Goal: Transaction & Acquisition: Purchase product/service

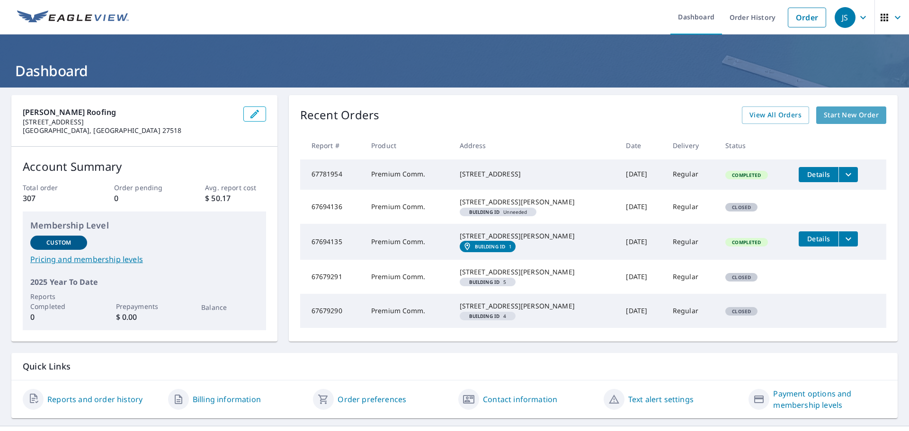
click at [849, 115] on span "Start New Order" at bounding box center [851, 115] width 55 height 12
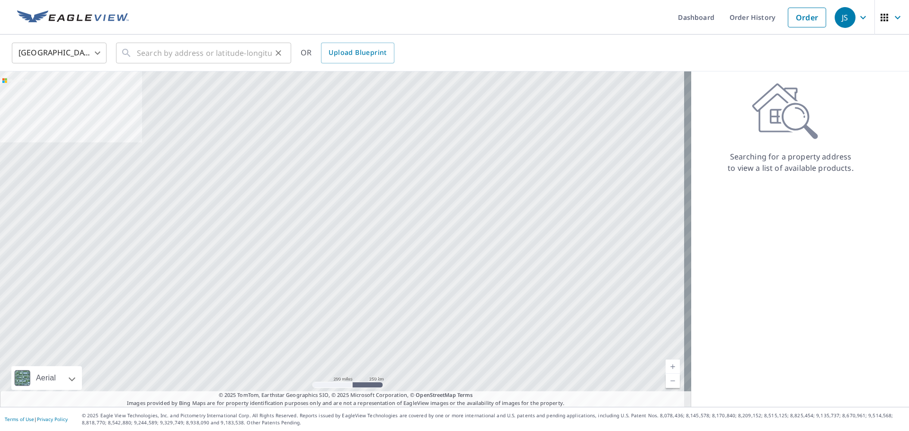
click at [135, 54] on div "​" at bounding box center [203, 53] width 175 height 21
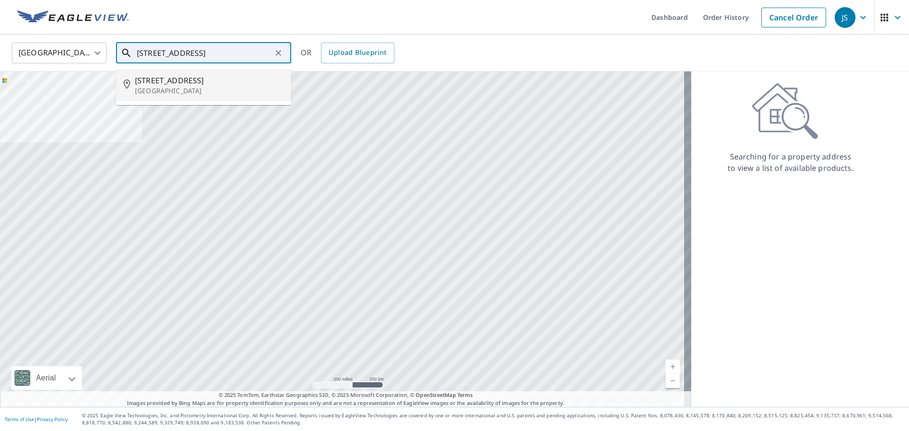
click at [164, 81] on span "[STREET_ADDRESS]" at bounding box center [209, 80] width 149 height 11
type input "[STREET_ADDRESS]"
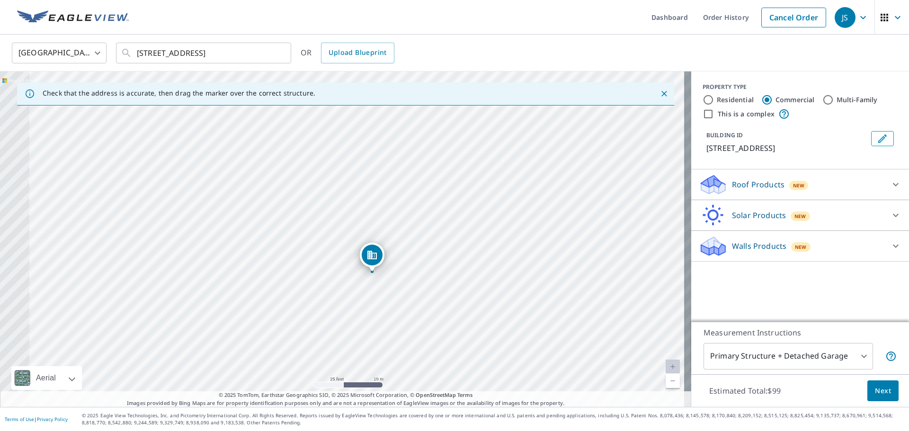
drag, startPoint x: 292, startPoint y: 309, endPoint x: 464, endPoint y: 205, distance: 200.7
click at [464, 205] on div "[STREET_ADDRESS]" at bounding box center [345, 239] width 691 height 336
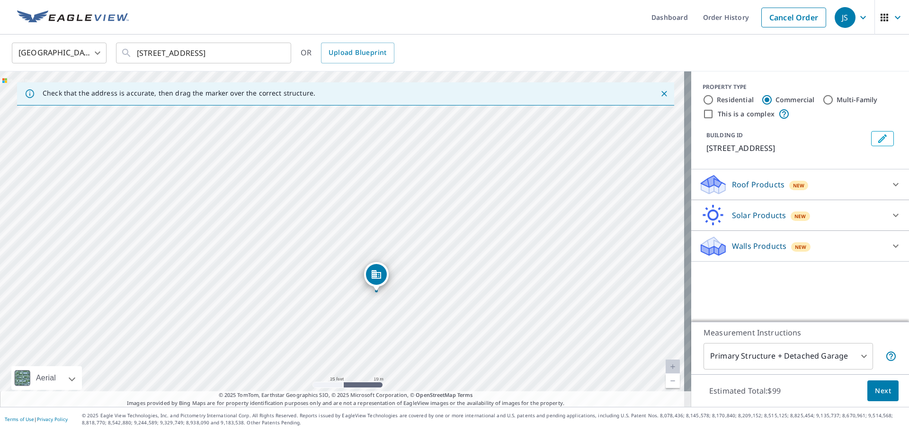
drag, startPoint x: 373, startPoint y: 259, endPoint x: 376, endPoint y: 279, distance: 20.2
click at [893, 184] on icon at bounding box center [896, 184] width 6 height 3
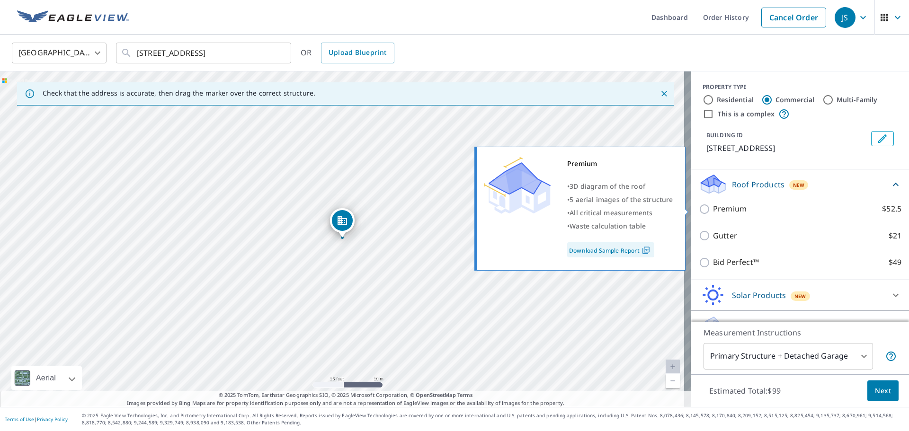
click at [700, 209] on input "Premium $52.5" at bounding box center [706, 209] width 14 height 11
checkbox input "true"
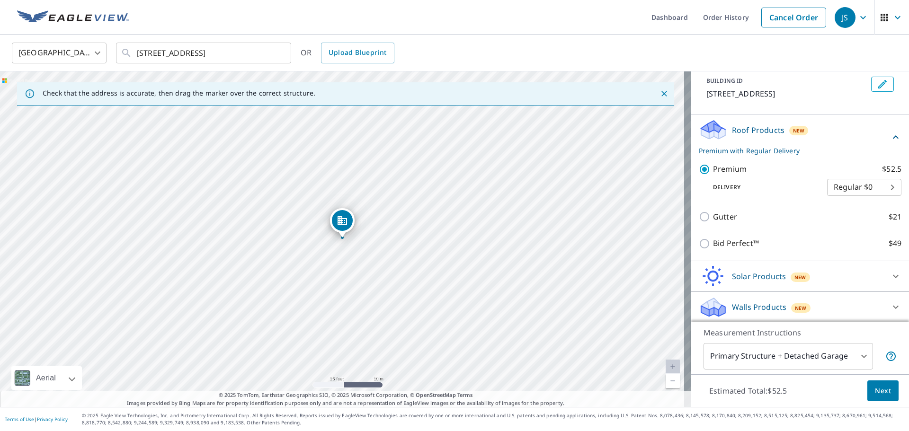
scroll to position [55, 0]
click at [856, 356] on body "JS JS Dashboard Order History Cancel Order JS [GEOGRAPHIC_DATA] [GEOGRAPHIC_DAT…" at bounding box center [454, 215] width 909 height 431
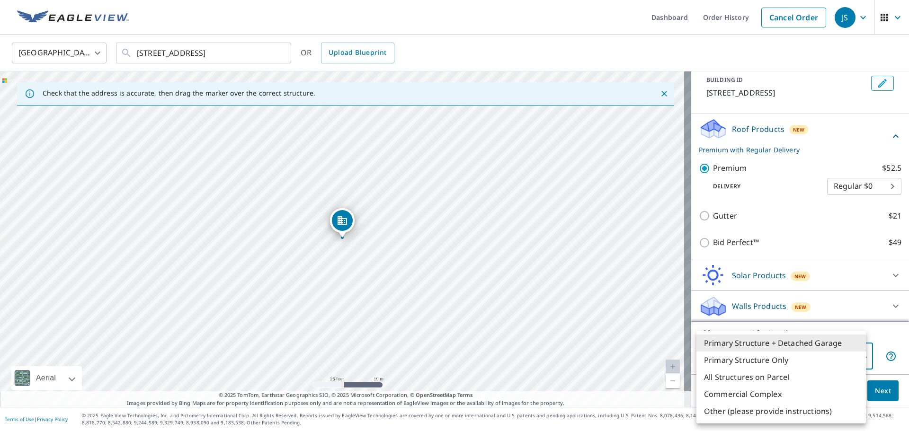
click at [723, 362] on li "Primary Structure Only" at bounding box center [781, 360] width 170 height 17
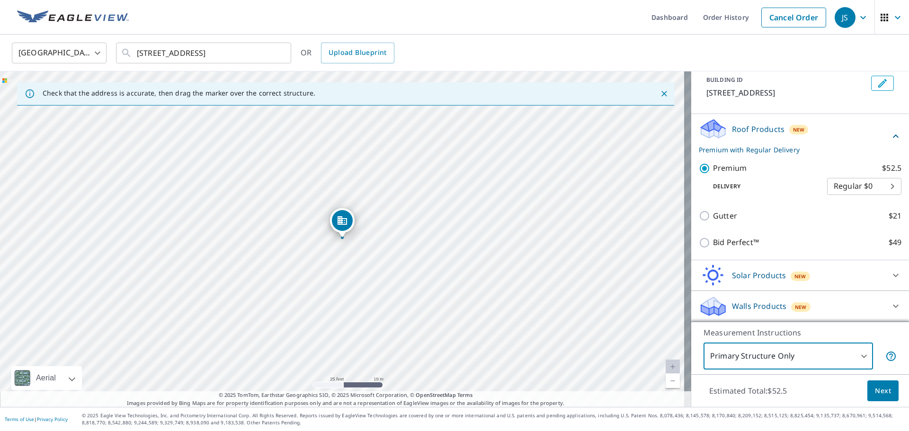
click at [857, 356] on body "JS JS Dashboard Order History Cancel Order JS [GEOGRAPHIC_DATA] [GEOGRAPHIC_DAT…" at bounding box center [454, 215] width 909 height 431
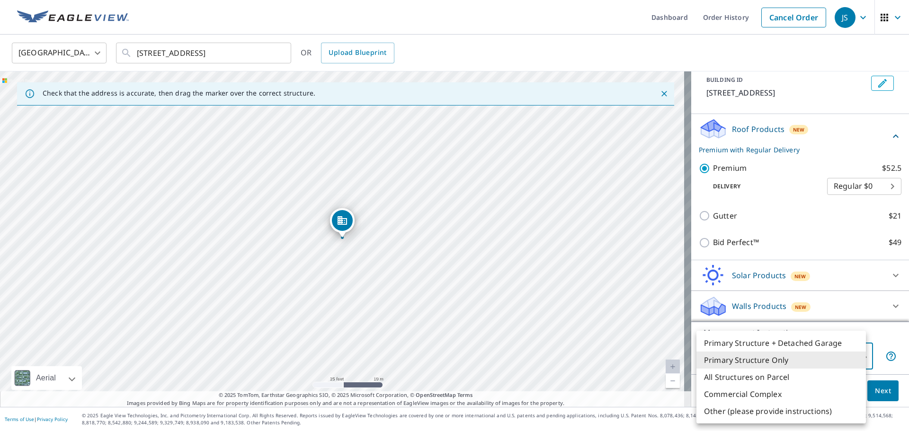
click at [713, 411] on li "Other (please provide instructions)" at bounding box center [781, 411] width 170 height 17
type input "5"
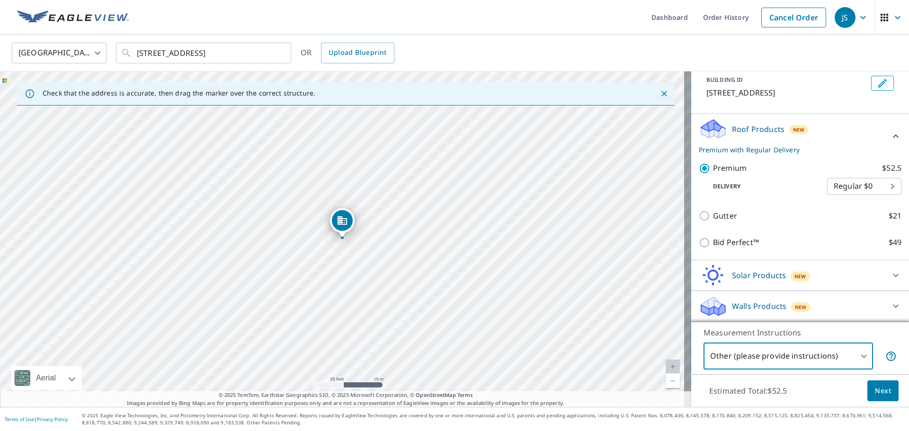
click at [878, 393] on span "Next" at bounding box center [883, 391] width 16 height 12
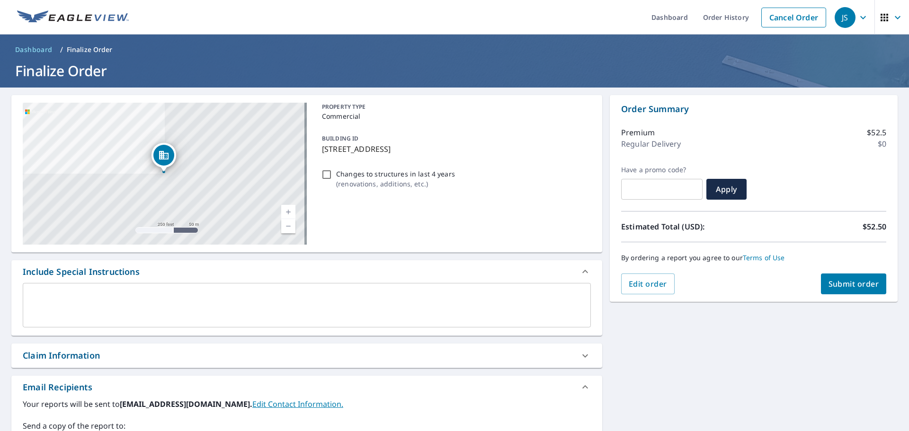
click at [35, 289] on div "x ​" at bounding box center [307, 305] width 568 height 45
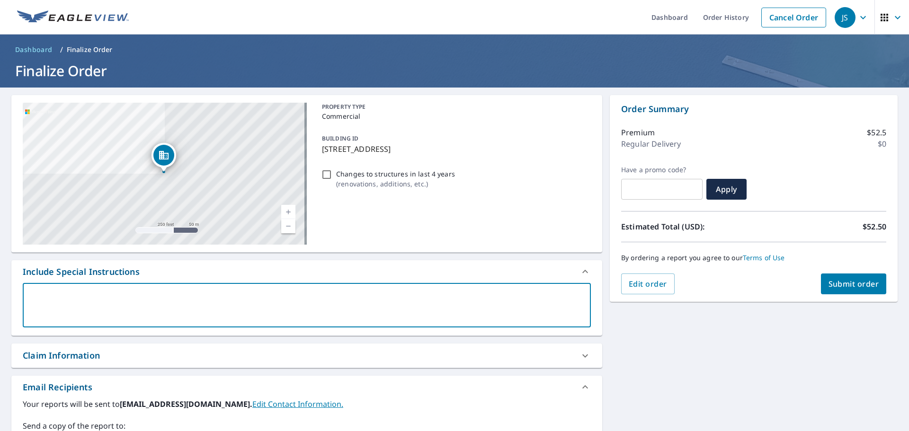
type textarea "P"
type textarea "x"
type textarea "Pr"
type textarea "x"
type textarea "Pre"
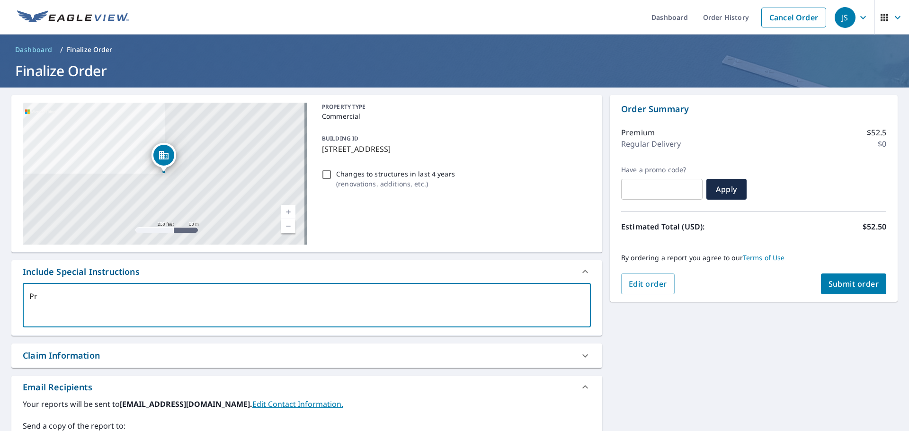
type textarea "x"
type textarea "Prem"
type textarea "x"
type textarea "Premi"
type textarea "x"
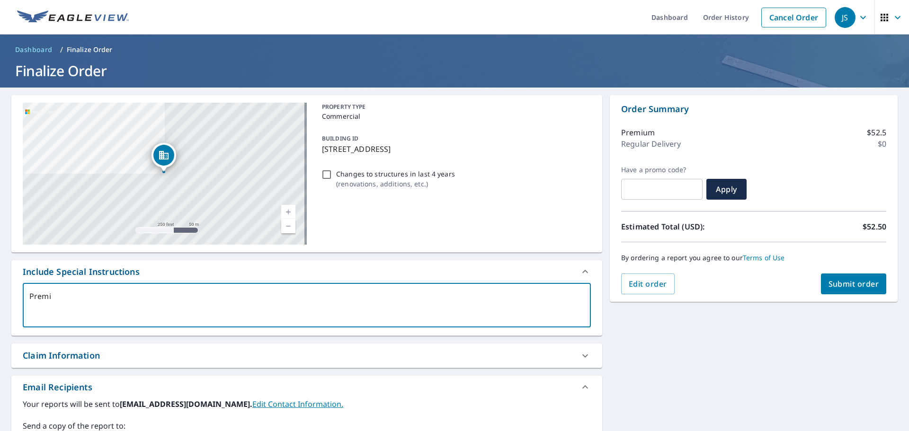
type textarea "Premiu"
type textarea "x"
type textarea "Premium"
type textarea "x"
type textarea "Premium"
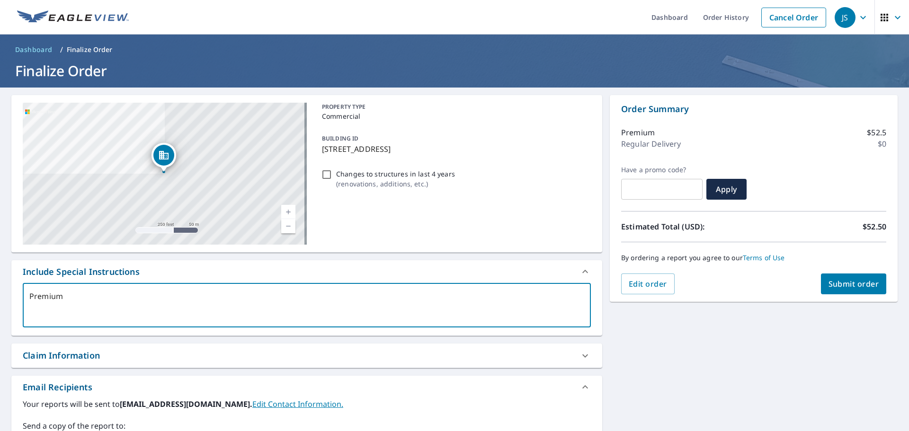
type textarea "x"
type textarea "Premium e"
type textarea "x"
type textarea "Premium er"
type textarea "x"
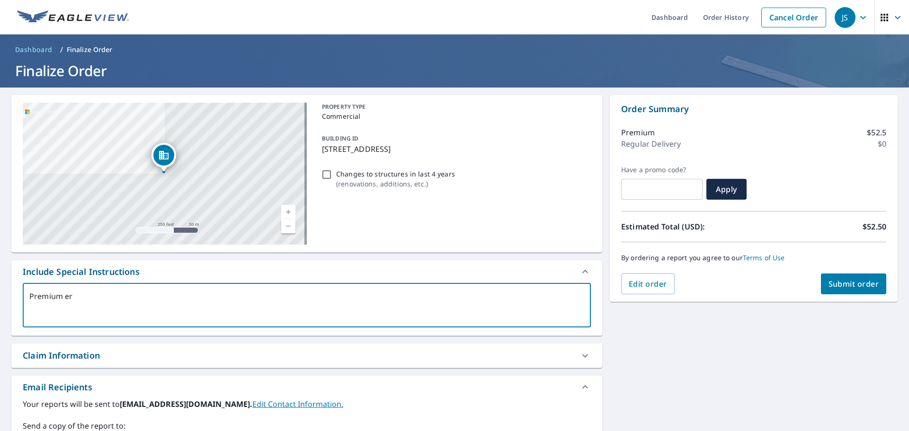
type textarea "Premium ere"
type textarea "x"
type textarea "Premium erep"
type textarea "x"
type textarea "Premium ere"
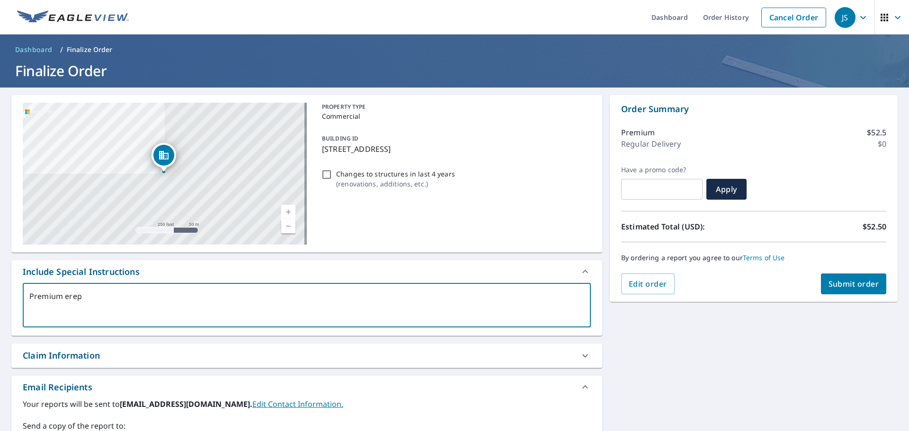
type textarea "x"
type textarea "Premium er"
type textarea "x"
type textarea "Premium e"
type textarea "x"
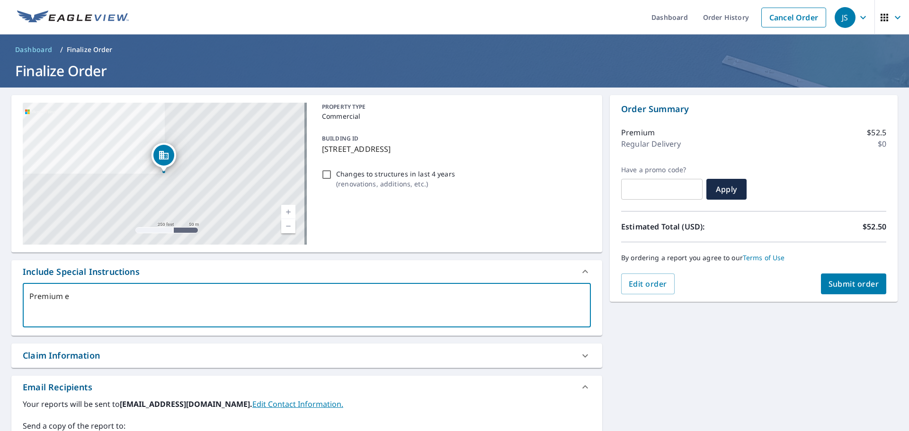
type textarea "Premium"
type textarea "x"
type textarea "Premium r"
type textarea "x"
type textarea "Premium re"
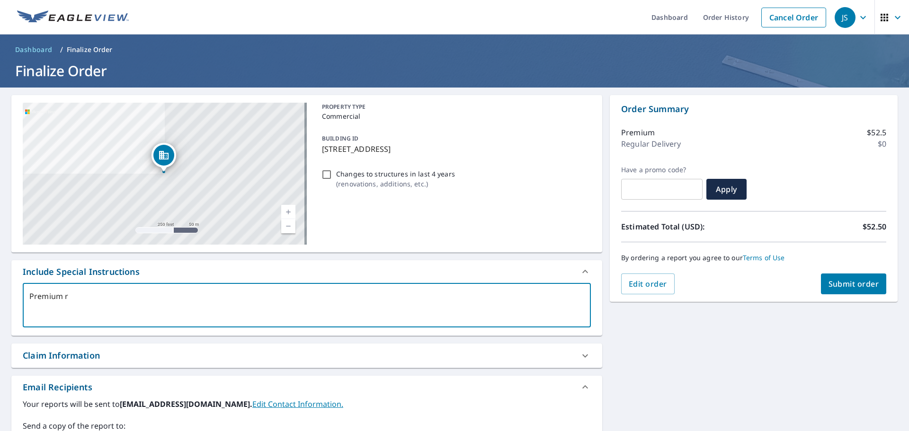
type textarea "x"
type textarea "Premium rep"
type textarea "x"
type textarea "Premium repo"
type textarea "x"
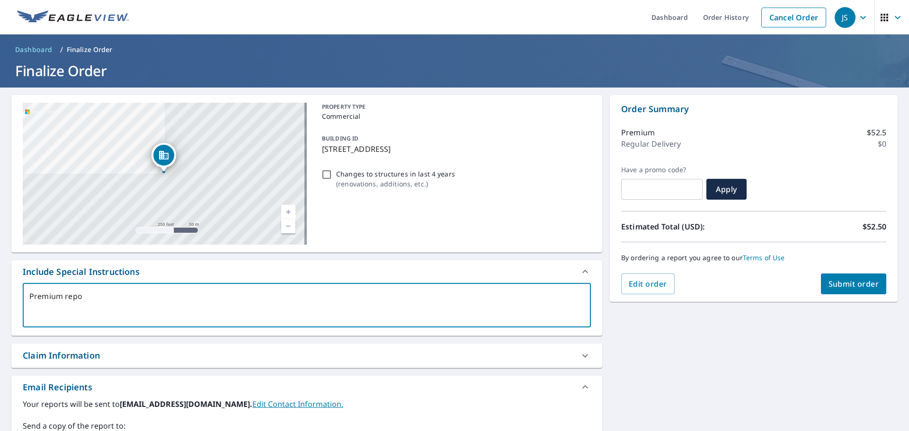
type textarea "Premium repor"
type textarea "x"
type textarea "Premium report"
type textarea "x"
type textarea "Premium report"
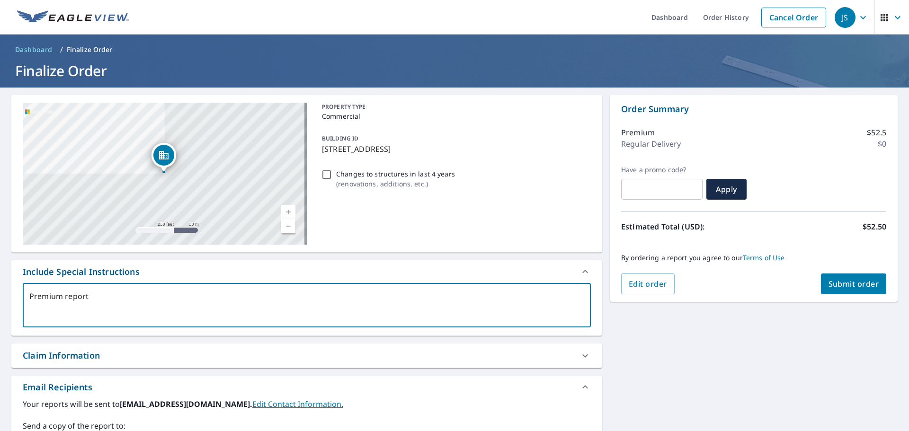
type textarea "x"
type textarea "Premium report o"
type textarea "x"
type textarea "Premium report on"
type textarea "x"
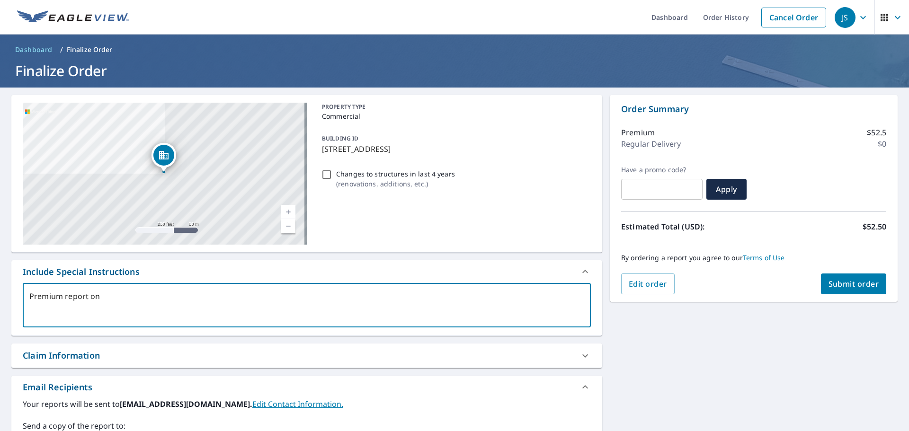
type textarea "Premium report on"
type textarea "x"
type textarea "Premium report on e"
type textarea "x"
type textarea "Premium report on en"
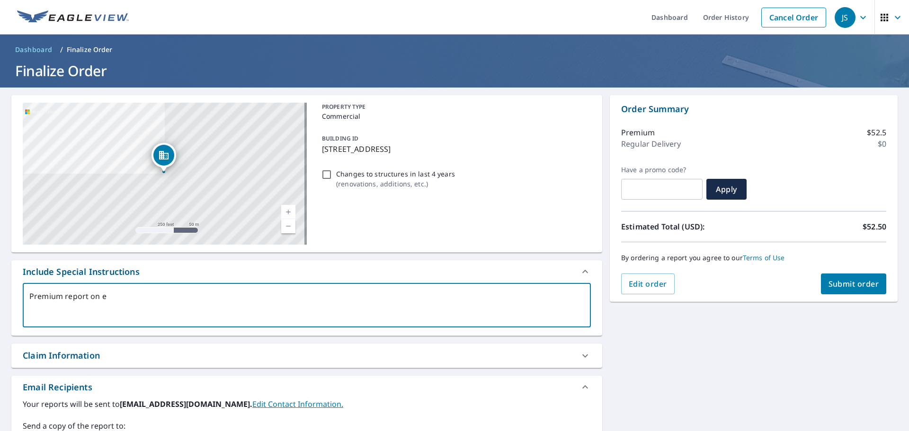
type textarea "x"
type textarea "Premium report on ent"
type textarea "x"
type textarea "Premium report on enti"
type textarea "x"
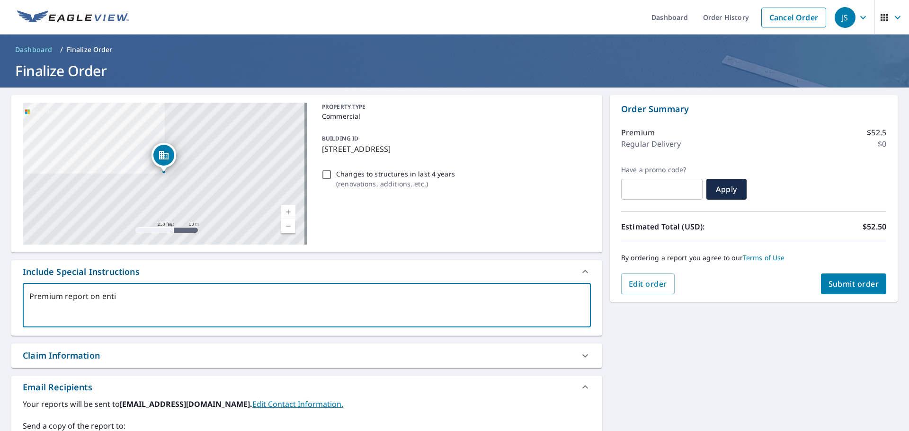
type textarea "Premium report on entir"
type textarea "x"
type textarea "Premium report on entire"
type textarea "x"
type textarea "Premium report on entire"
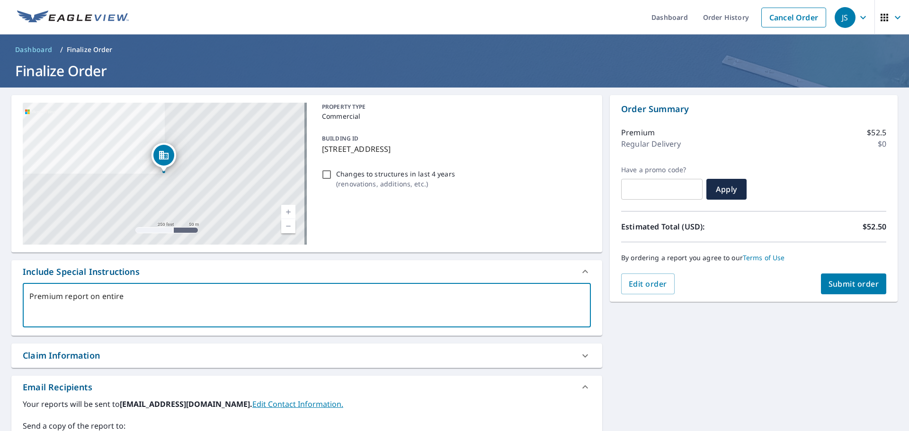
type textarea "x"
type textarea "Premium report on entire s"
type textarea "x"
type textarea "Premium report on entire st"
type textarea "x"
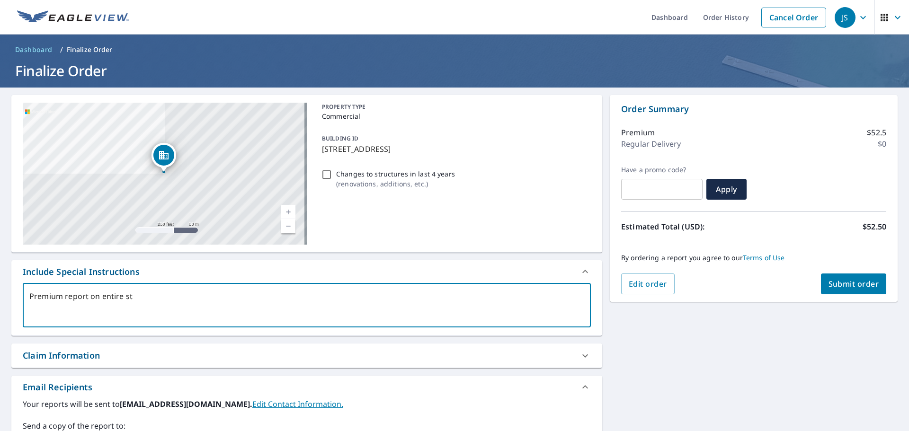
type textarea "Premium report on entire str"
type textarea "x"
type textarea "Premium report on entire stru"
type textarea "x"
type textarea "Premium report on entire str"
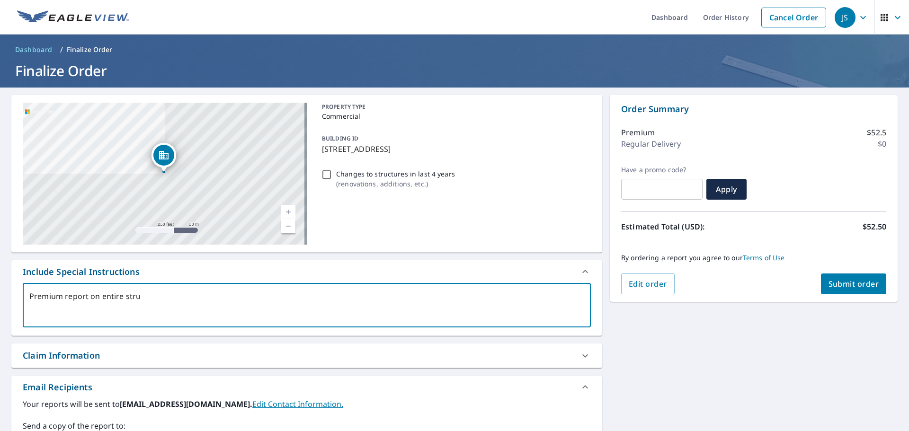
type textarea "x"
type textarea "Premium report on entire st"
type textarea "x"
type textarea "Premium report on entire s"
type textarea "x"
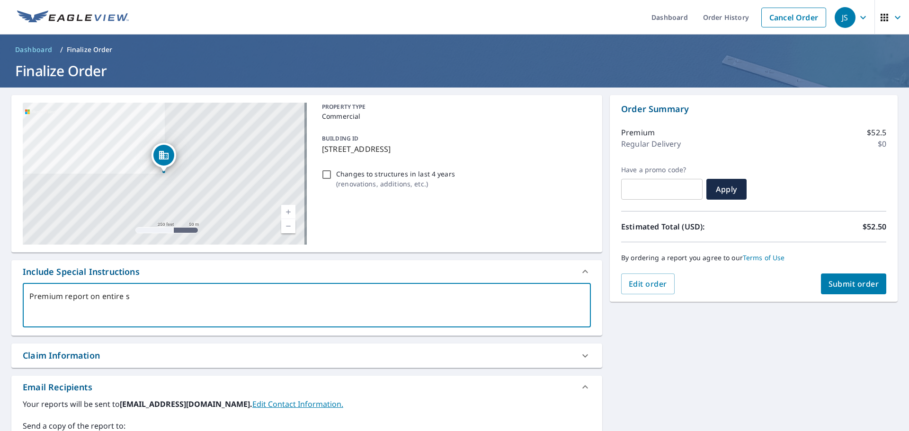
type textarea "Premium report on entire"
type textarea "x"
type textarea "Premium report on entire b"
type textarea "x"
type textarea "Premium report on entire bu"
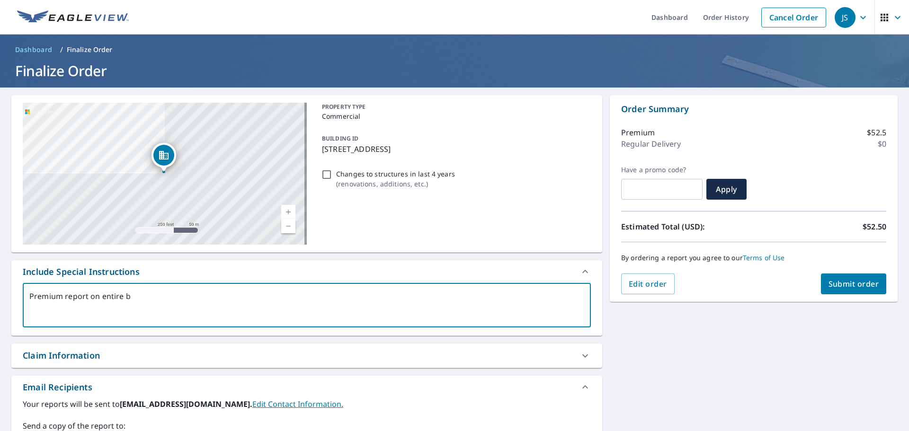
type textarea "x"
type textarea "Premium report on entire [PERSON_NAME]"
type textarea "x"
type textarea "Premium report on entire buil"
type textarea "x"
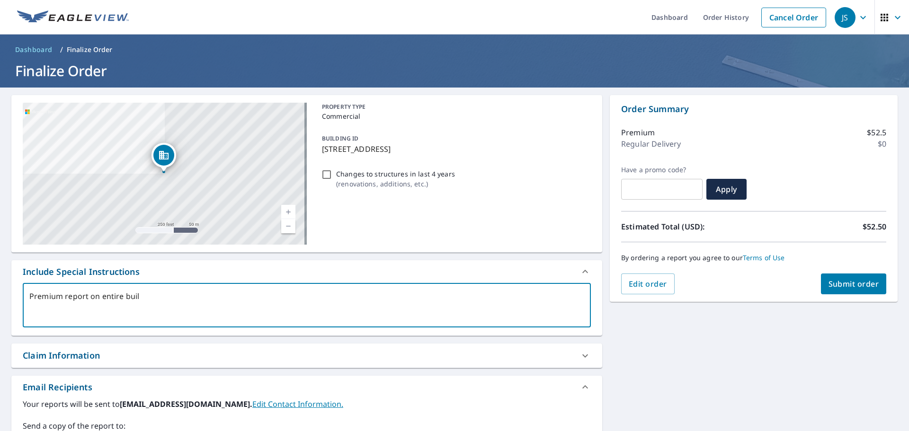
type textarea "Premium report on entire build"
type textarea "x"
type textarea "Premium report on entire buildi"
type textarea "x"
type textarea "Premium report on entire buildin"
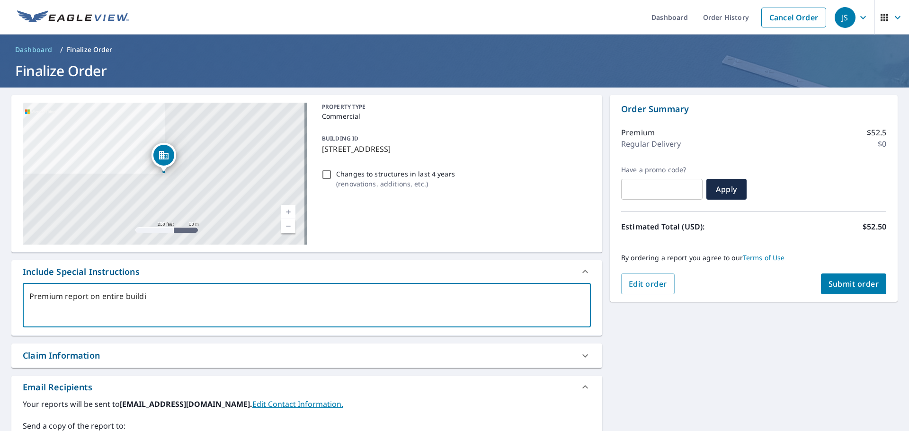
type textarea "x"
type textarea "Premium report on entire building"
type textarea "x"
type textarea "Premium report on entire building"
type textarea "x"
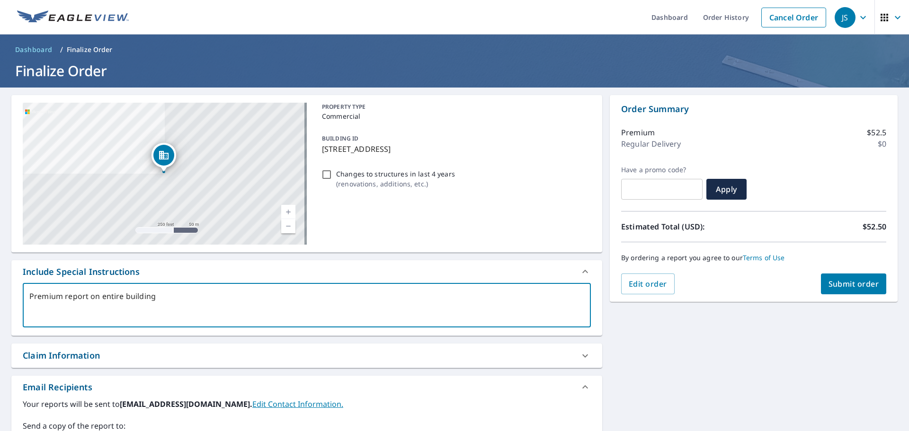
type textarea "Premium report on entire building t"
type textarea "x"
type textarea "Premium report on entire building tr"
type textarea "x"
type textarea "Premium report on entire building tru"
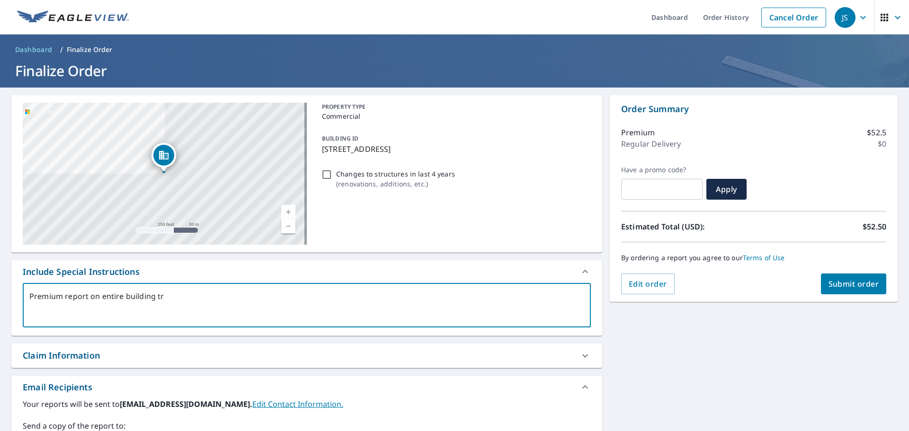
type textarea "x"
type textarea "Premium report on entire building truc"
type textarea "x"
type textarea "Premium report on entire building tru"
type textarea "x"
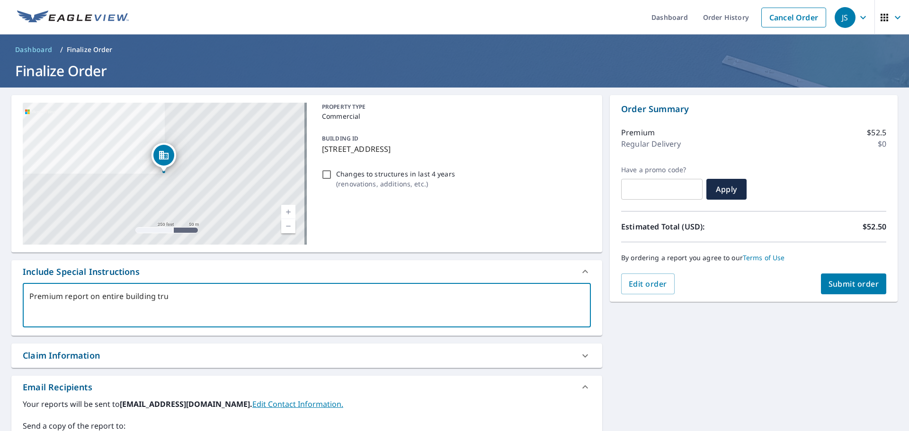
type textarea "Premium report on entire building tr"
type textarea "x"
type textarea "Premium report on entire building t"
type textarea "x"
type textarea "Premium report on entire building"
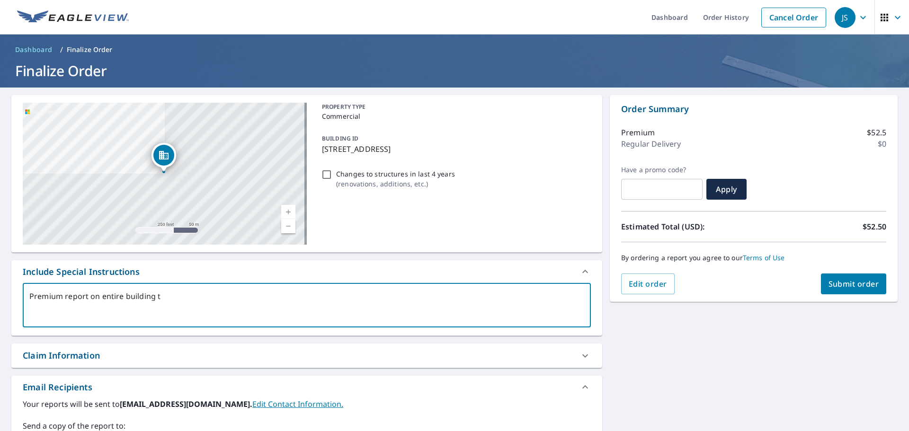
type textarea "x"
type textarea "Premium report on entire building s"
type textarea "x"
type textarea "Premium report on entire building st"
type textarea "x"
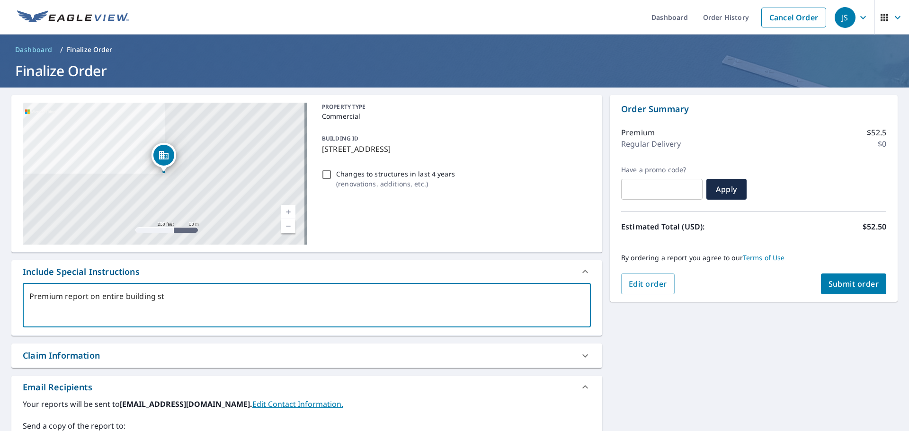
type textarea "Premium report on entire building str"
type textarea "x"
type textarea "Premium report on entire building stru"
type textarea "x"
type textarea "Premium report on entire building struc"
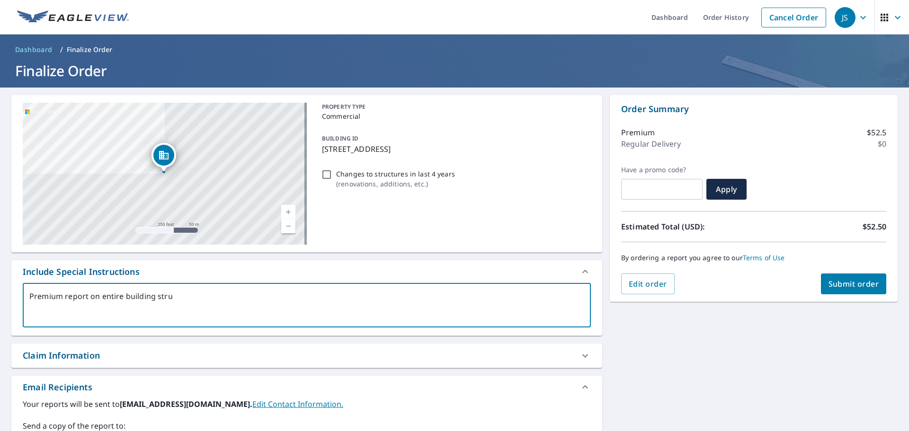
type textarea "x"
type textarea "Premium report on entire building struct"
type textarea "x"
type textarea "Premium report on entire building structu"
type textarea "x"
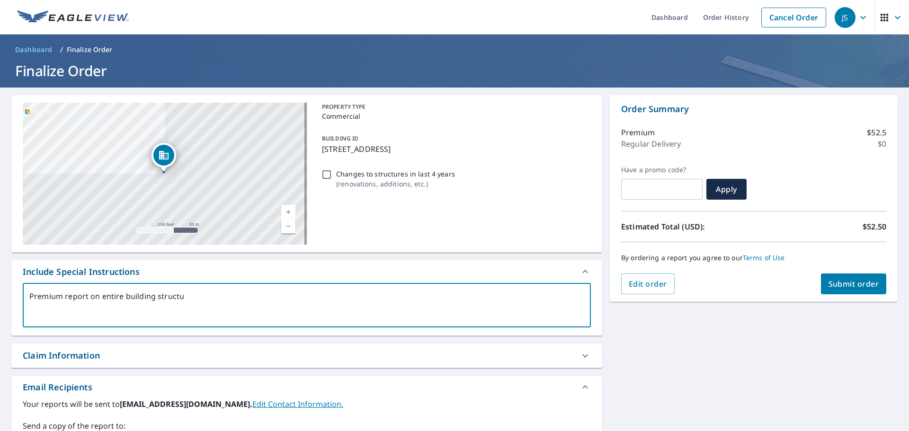
type textarea "Premium report on entire building structur"
type textarea "x"
type textarea "Premium report on entire building structure"
type textarea "x"
type textarea "Premium report on entire building structure."
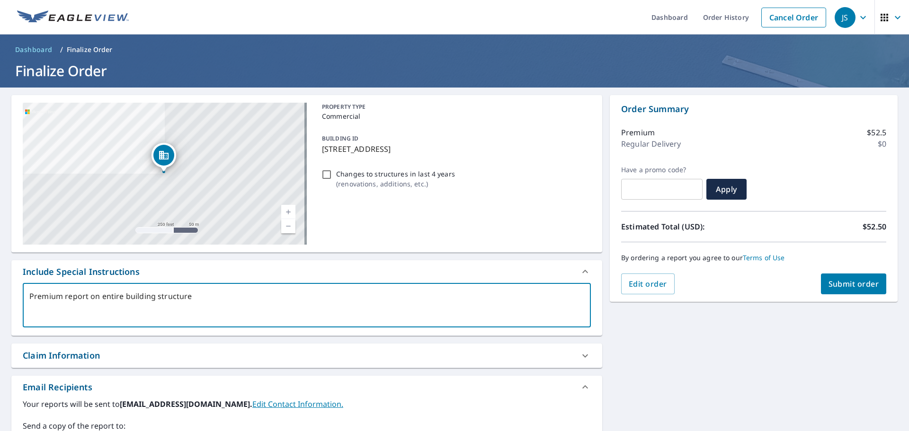
type textarea "x"
type textarea "Premium report on entire building structure."
type textarea "x"
type textarea "Premium report on entire building structure."
type textarea "x"
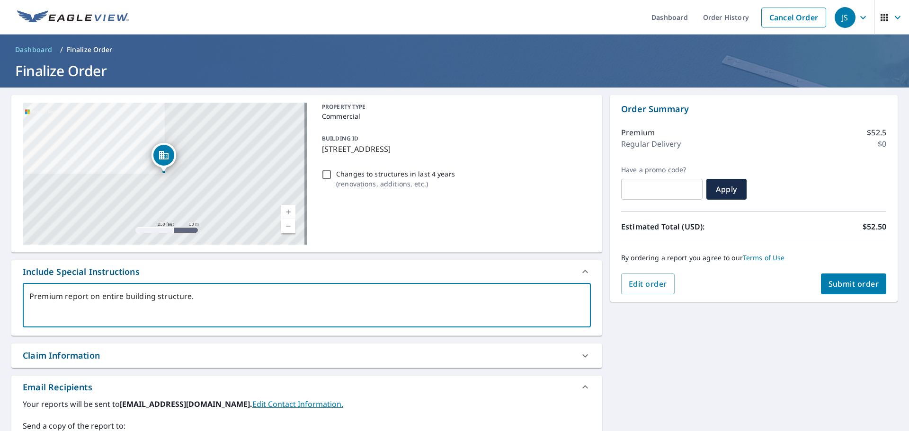
type textarea "Premium report on entire building structure. T"
type textarea "x"
type textarea "Premium report on entire building structure. Th"
type textarea "x"
type textarea "Premium report on entire building structure. Tha"
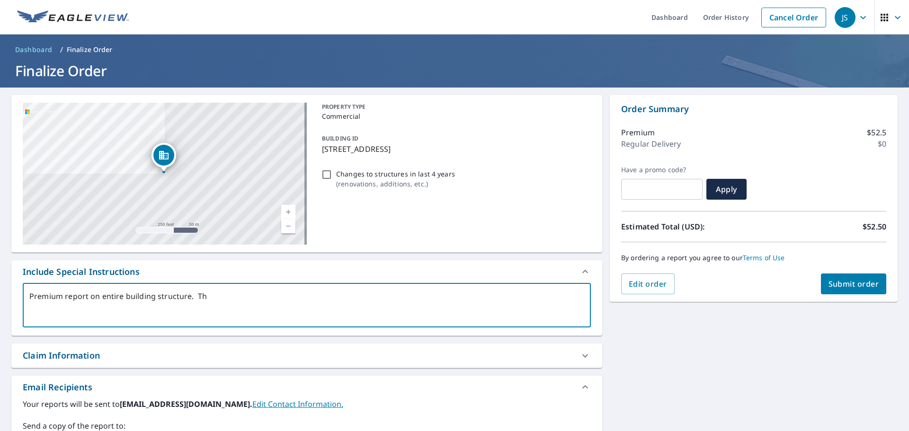
type textarea "x"
type textarea "Premium report on entire building structure. Than"
type textarea "x"
type textarea "Premium report on entire building structure. Thank"
type textarea "x"
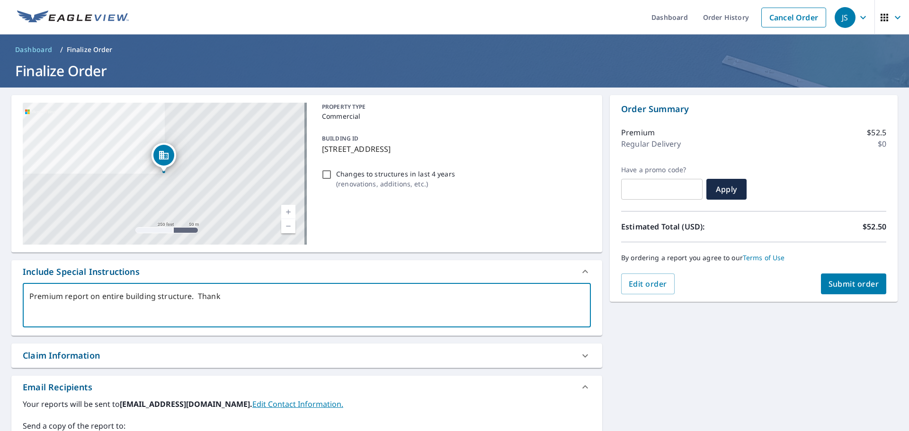
type textarea "Premium report on entire building structure. Thank"
type textarea "x"
type textarea "Premium report on entire building structure. Thank y"
type textarea "x"
type textarea "Premium report on entire building structure. Thank yo"
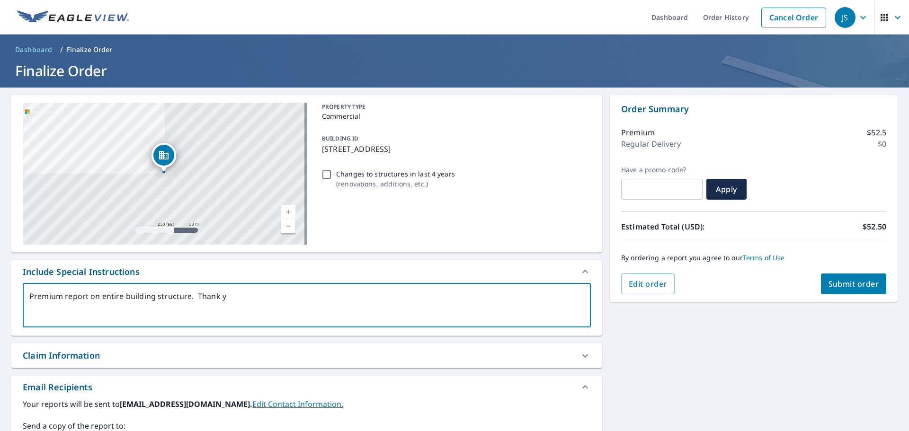
type textarea "x"
type textarea "Premium report on entire building structure. Thank you"
type textarea "x"
type textarea "Premium report on entire building structure. Thank you,"
type textarea "x"
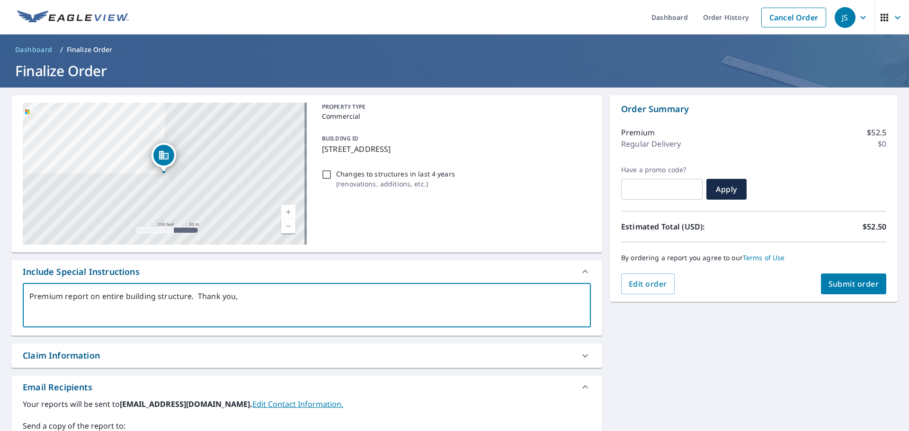
type textarea "Premium report on entire building structure. Thank you"
type textarea "x"
type textarea "Premium report on entire building structure. Thank you."
type textarea "x"
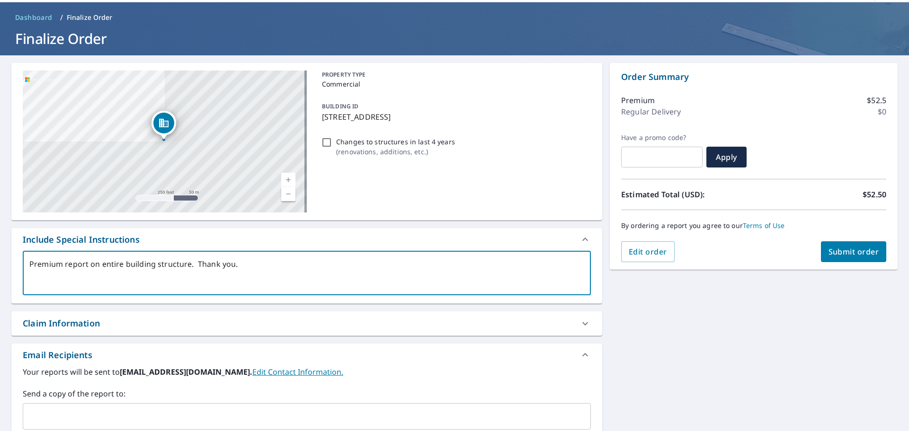
scroll to position [95, 0]
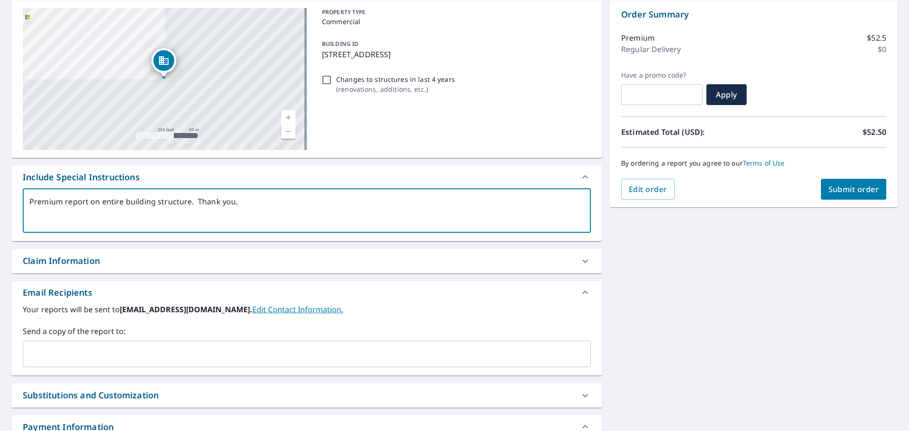
type textarea "Premium report on entire building structure. Thank you."
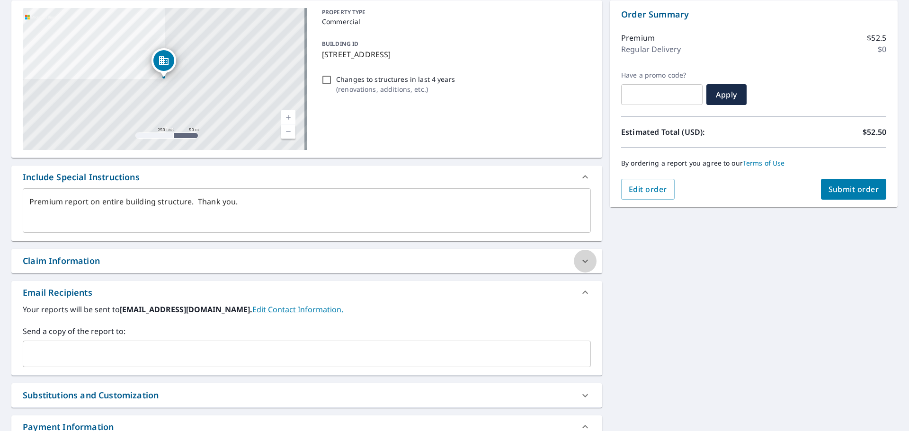
click at [580, 260] on icon at bounding box center [585, 261] width 11 height 11
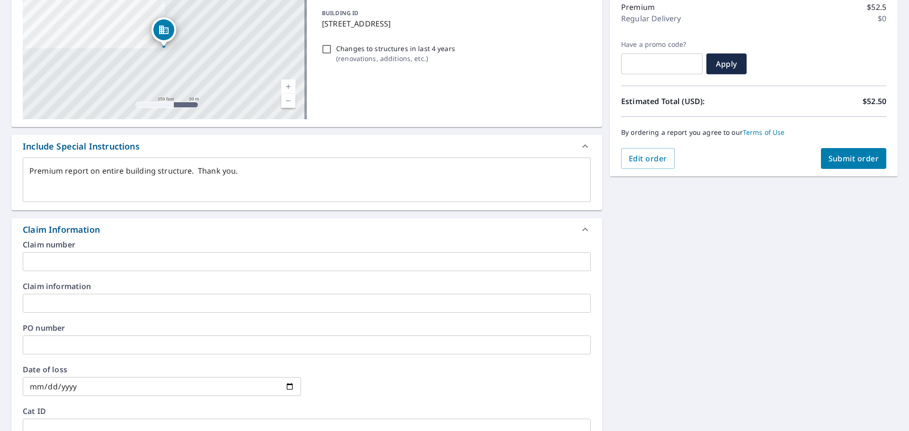
scroll to position [142, 0]
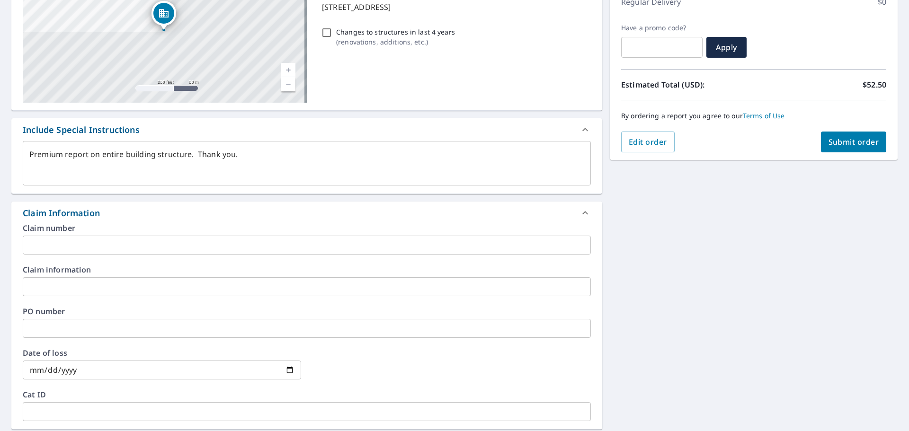
click at [33, 241] on input "text" at bounding box center [307, 245] width 568 height 19
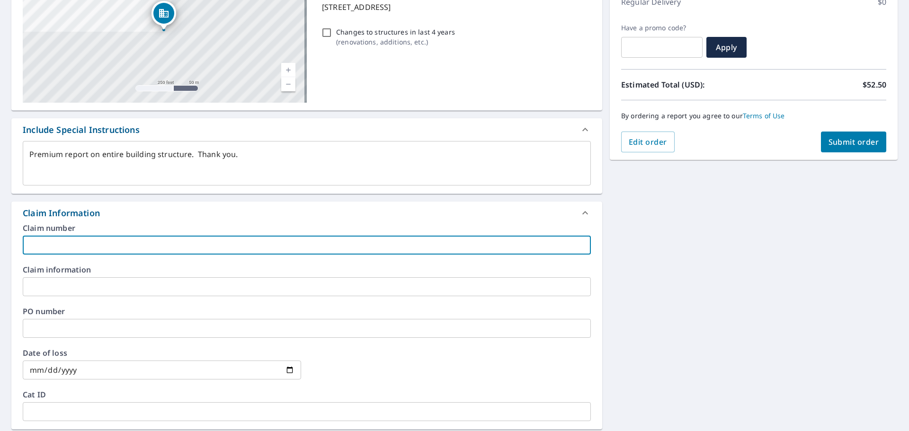
type textarea "x"
type input "7"
type textarea "x"
type input "70"
type textarea "x"
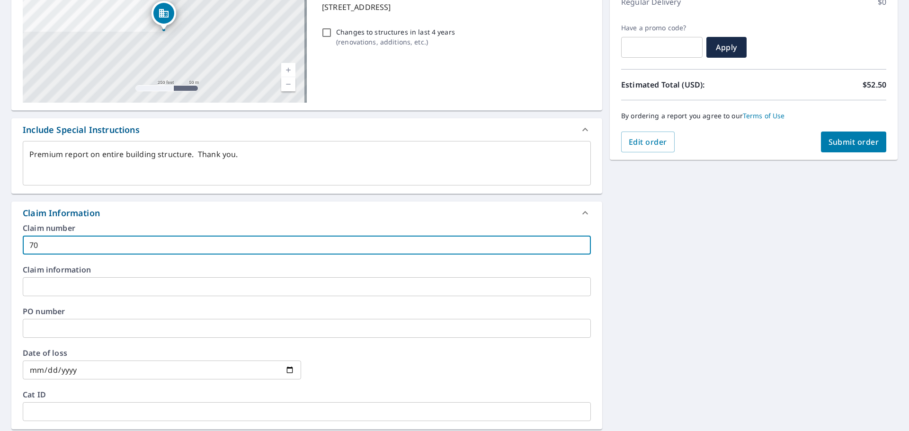
type input "705"
type textarea "x"
type input "7054"
type textarea "x"
type input "70540"
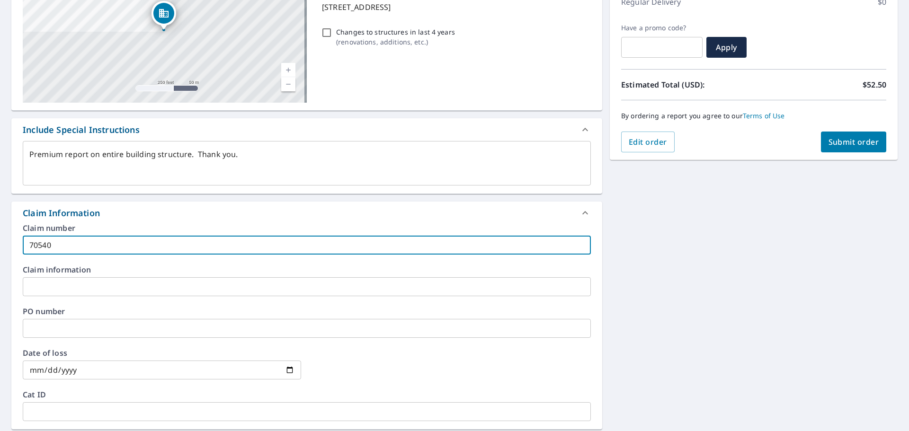
type textarea "x"
type input "70540-"
type textarea "x"
type input "70540-0"
type textarea "x"
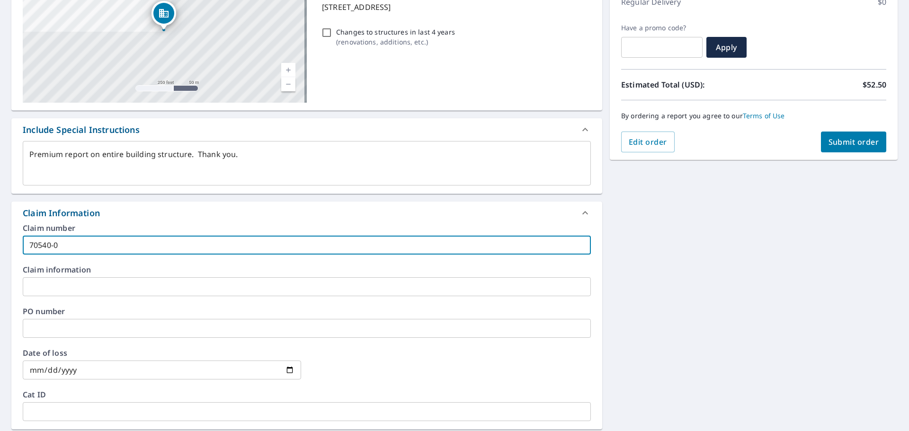
type input "70540-00"
type textarea "x"
type input "70540-00-"
type textarea "x"
type input "[PHONE_NUMBER]"
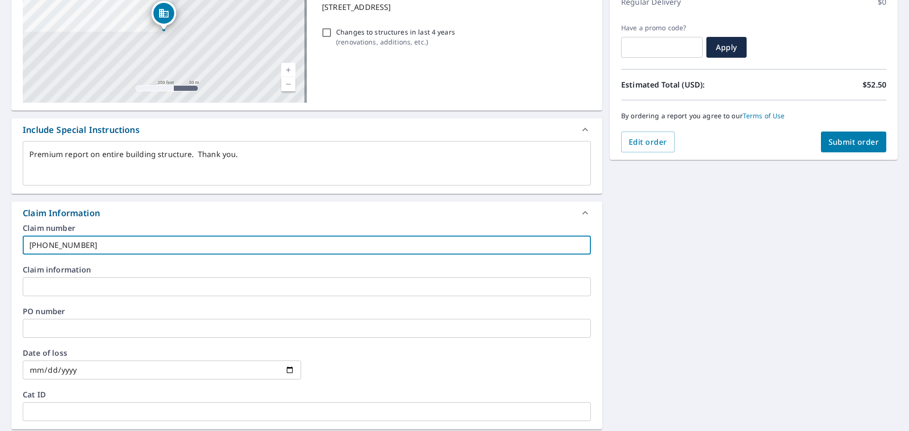
type textarea "x"
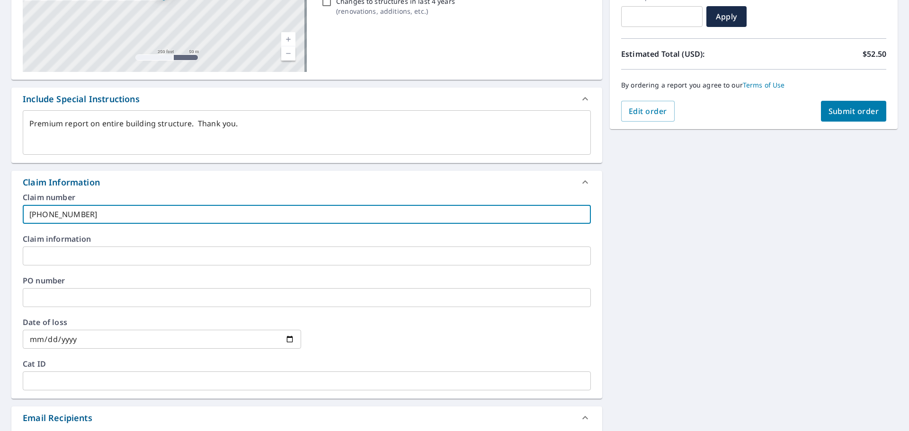
scroll to position [189, 0]
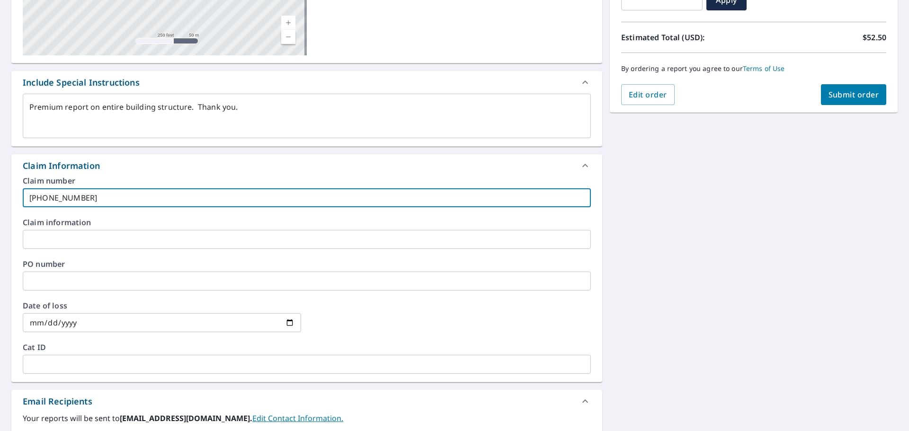
type input "[PHONE_NUMBER]"
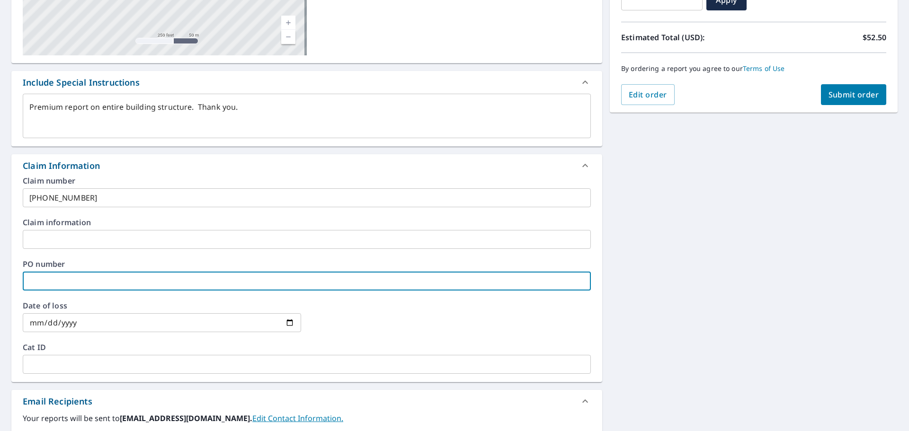
click at [32, 280] on input "text" at bounding box center [307, 281] width 568 height 19
type textarea "x"
type input "B"
type textarea "x"
type input "Br"
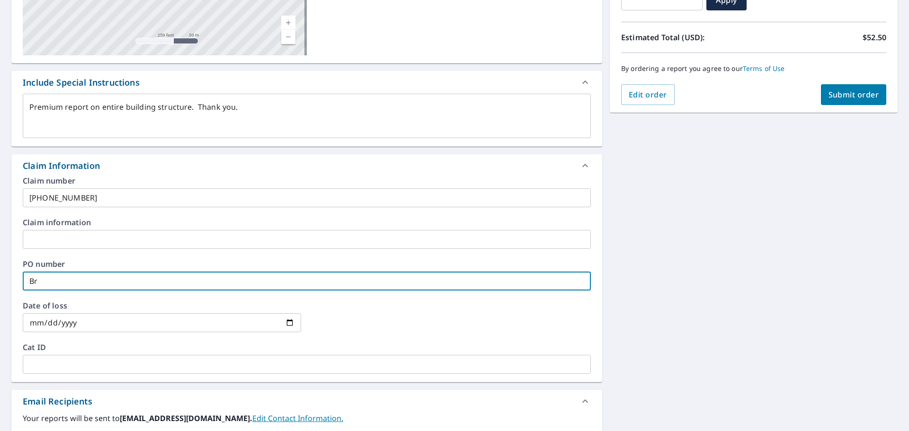
type textarea "x"
type input "Bro"
type textarea "x"
type input "Broo"
type textarea "x"
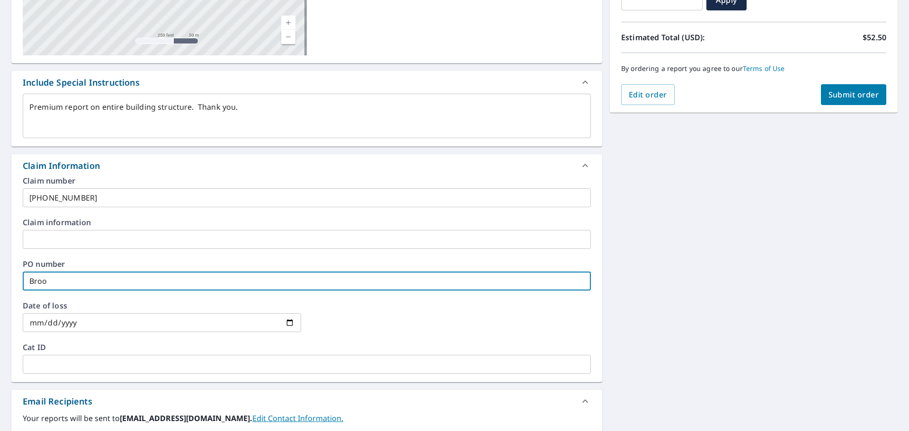
type input "Brook"
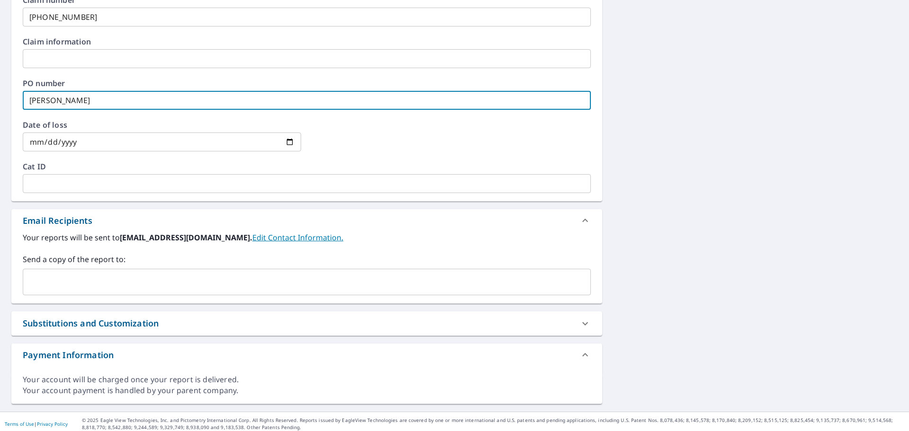
scroll to position [375, 0]
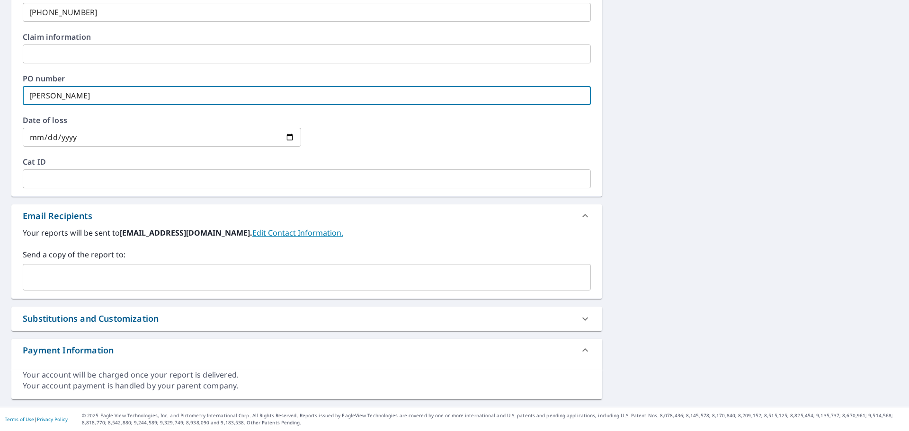
drag, startPoint x: 33, startPoint y: 276, endPoint x: 40, endPoint y: 276, distance: 7.1
click at [33, 276] on input "text" at bounding box center [299, 277] width 545 height 18
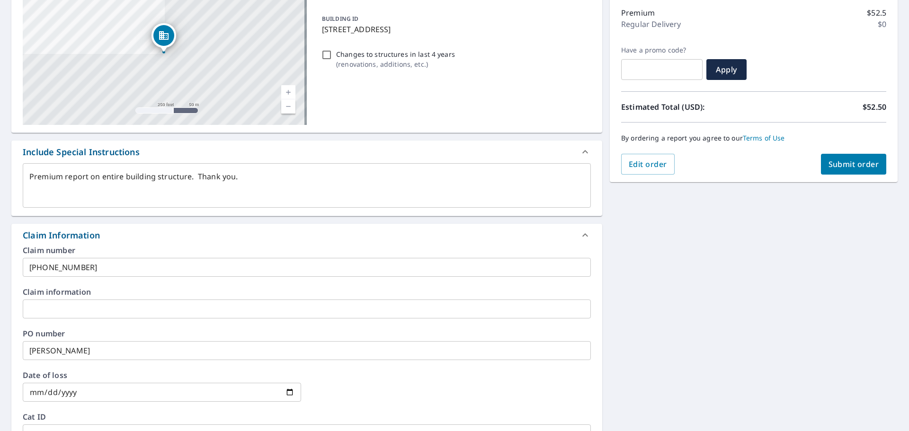
scroll to position [44, 0]
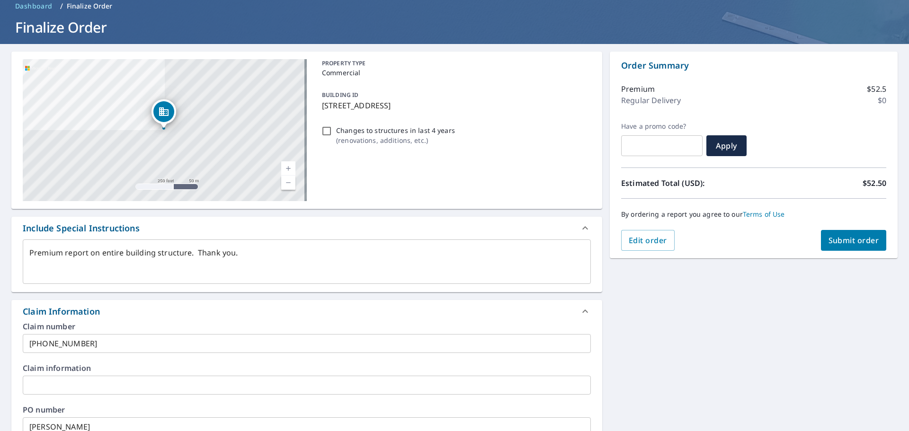
click at [851, 239] on span "Submit order" at bounding box center [854, 240] width 51 height 10
